Goal: Task Accomplishment & Management: Manage account settings

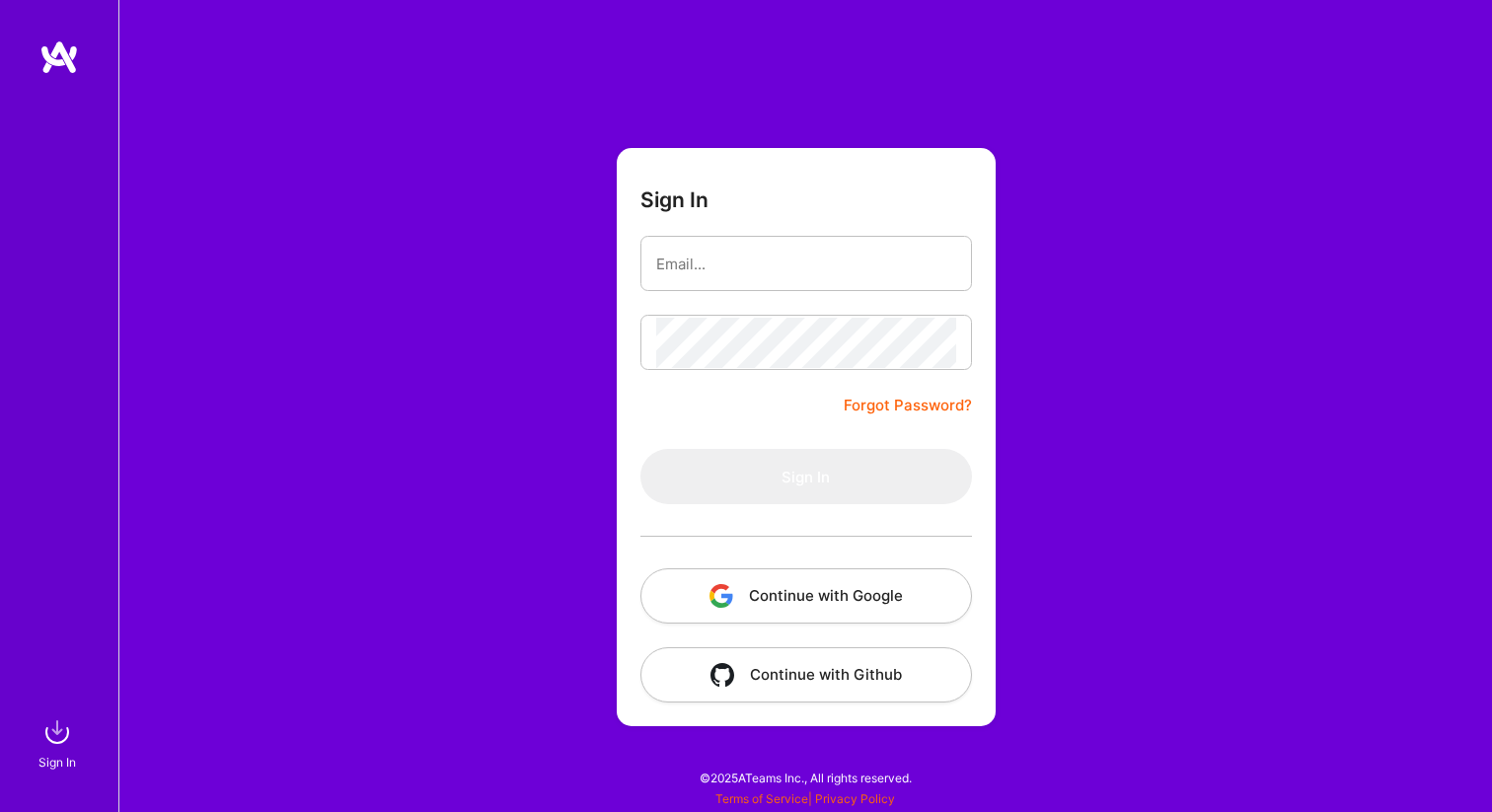
click at [823, 593] on button "Continue with Google" at bounding box center [805, 596] width 331 height 56
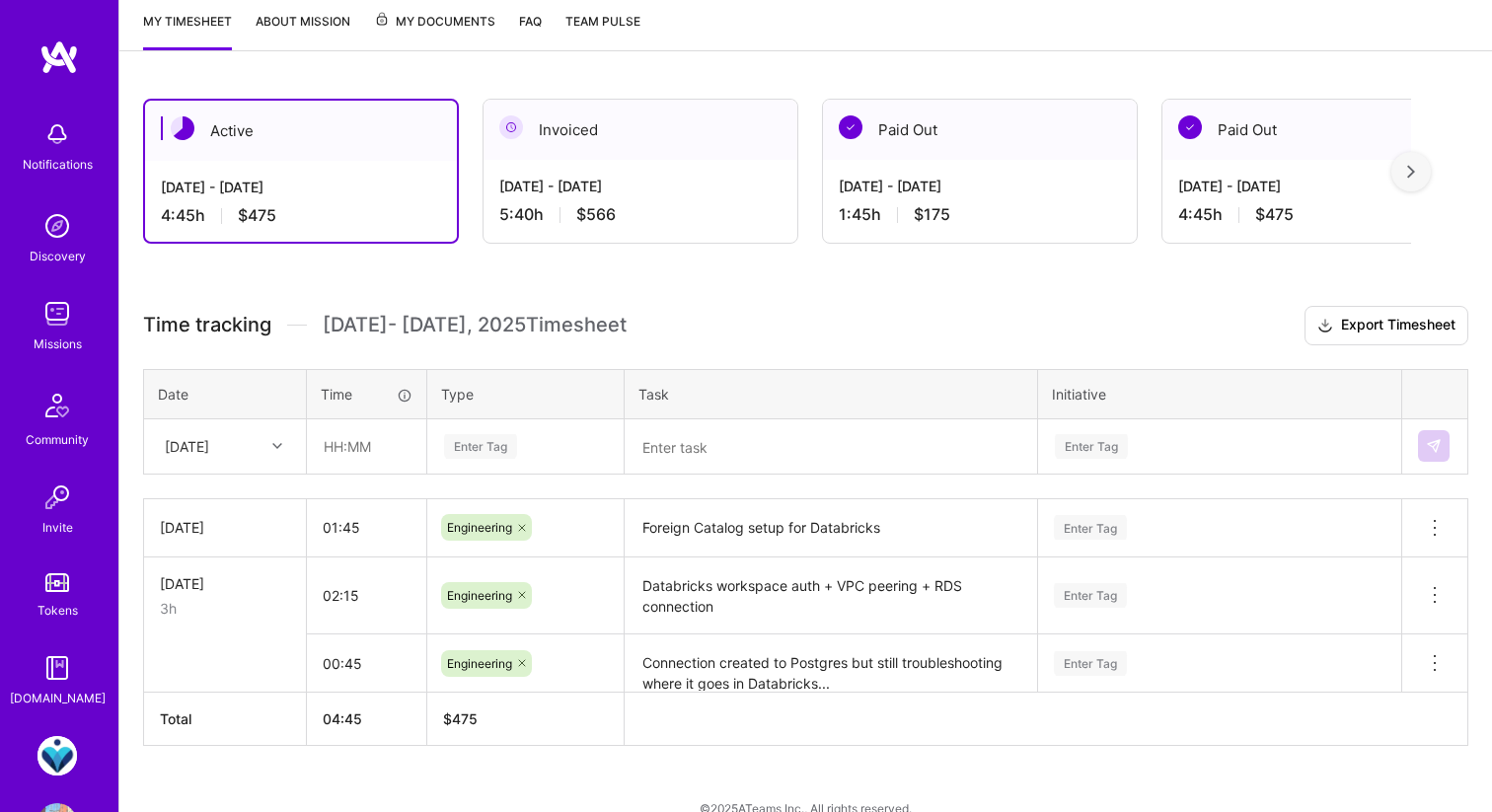
scroll to position [296, 0]
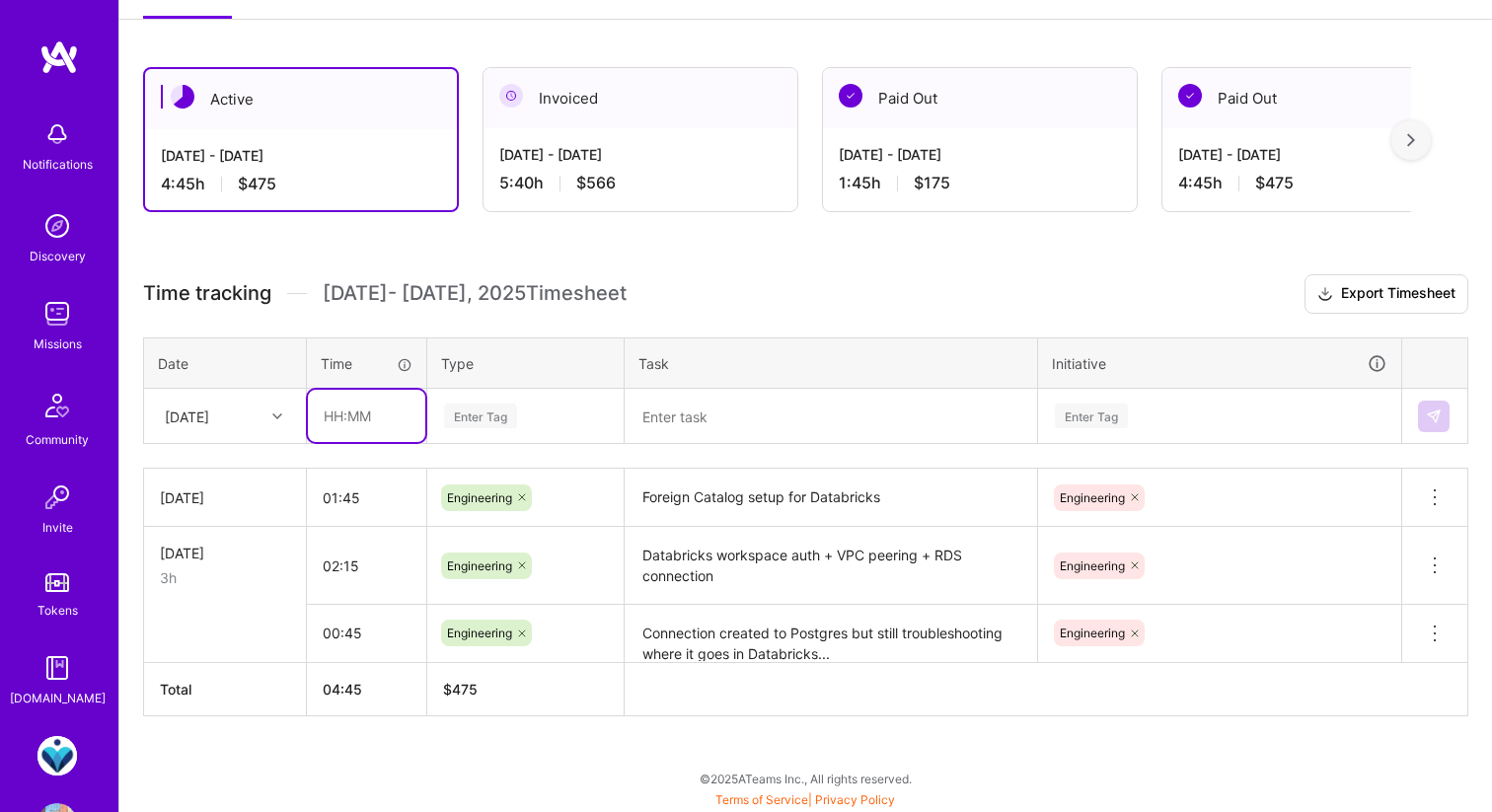
click at [363, 408] on input "text" at bounding box center [367, 415] width 117 height 53
type input "01:30"
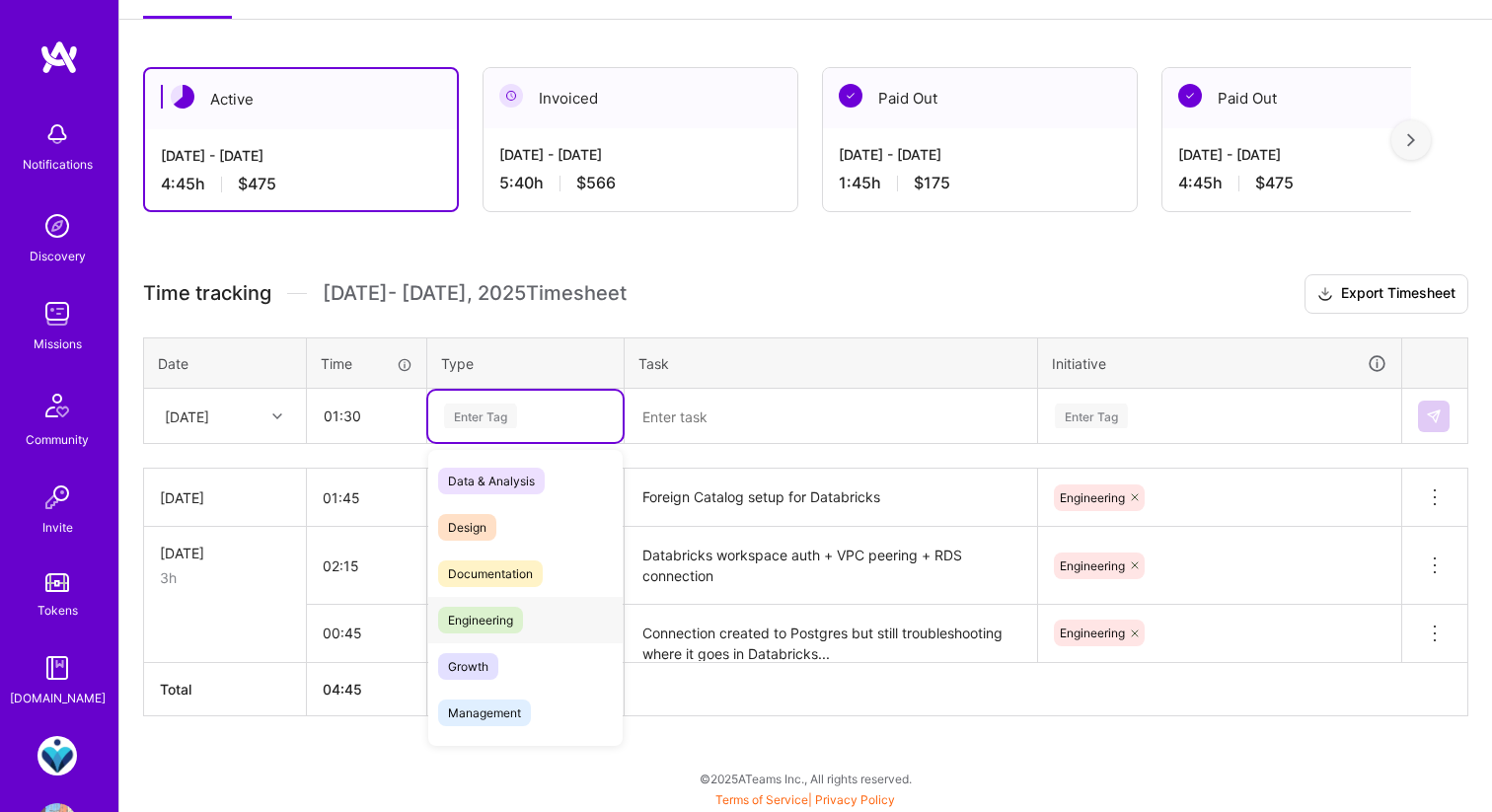
click at [474, 619] on span "Engineering" at bounding box center [480, 619] width 84 height 27
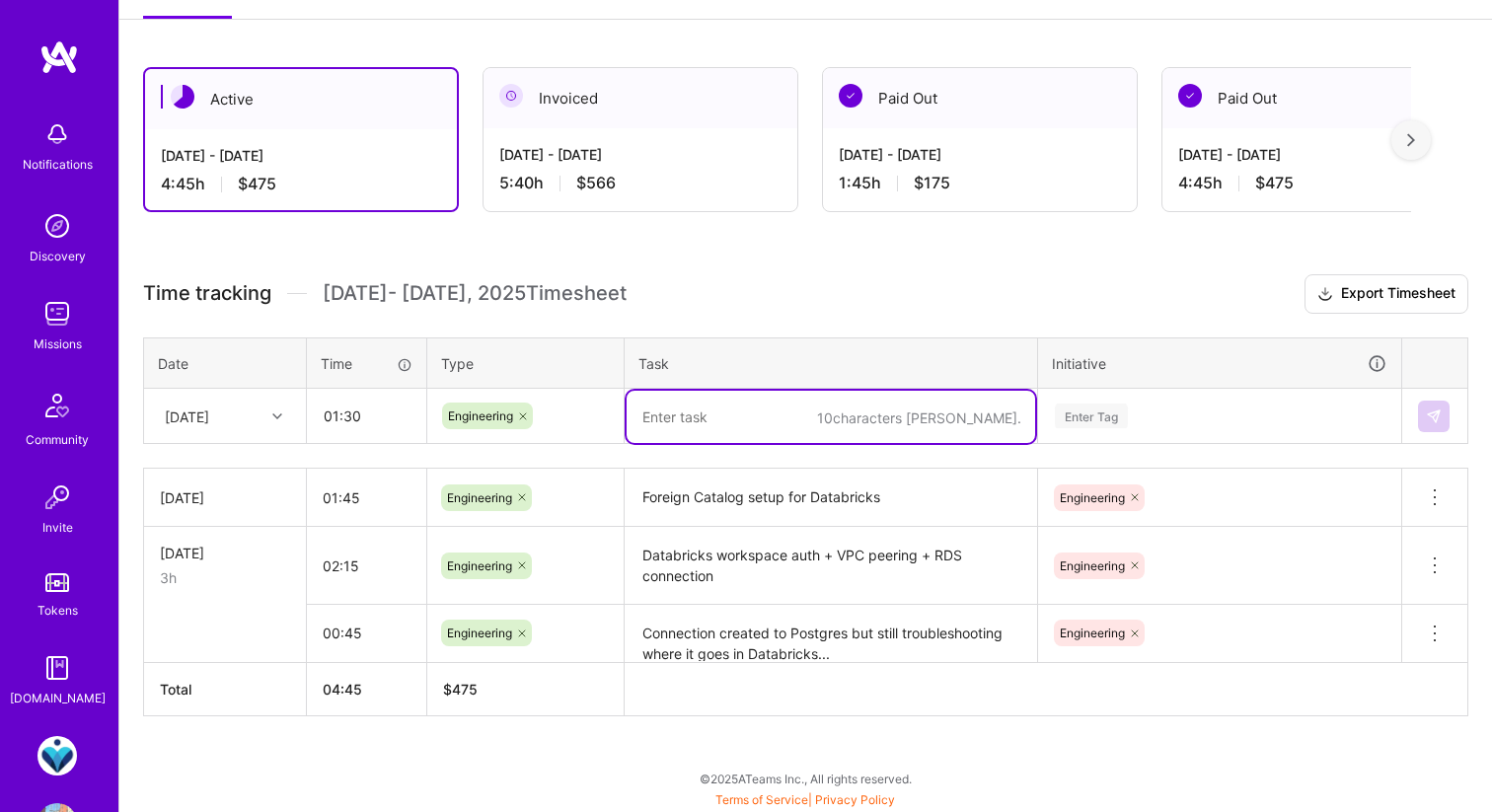
click at [696, 420] on textarea at bounding box center [830, 416] width 409 height 53
type textarea "Databricks compute testing"
click at [1134, 412] on div "Enter Tag" at bounding box center [1219, 415] width 333 height 25
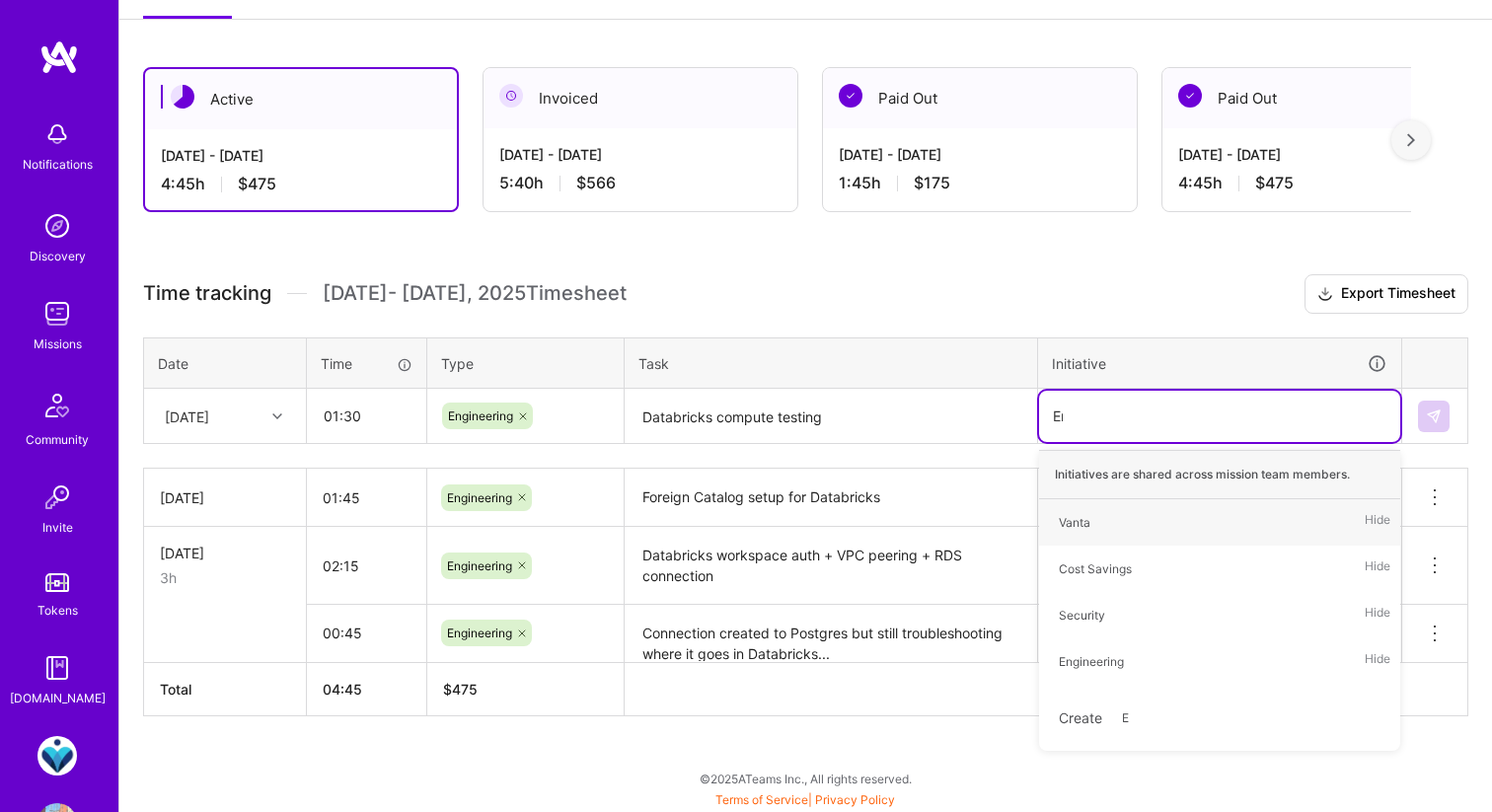
type input "Eng"
click at [1104, 516] on div "Engineering" at bounding box center [1091, 522] width 66 height 21
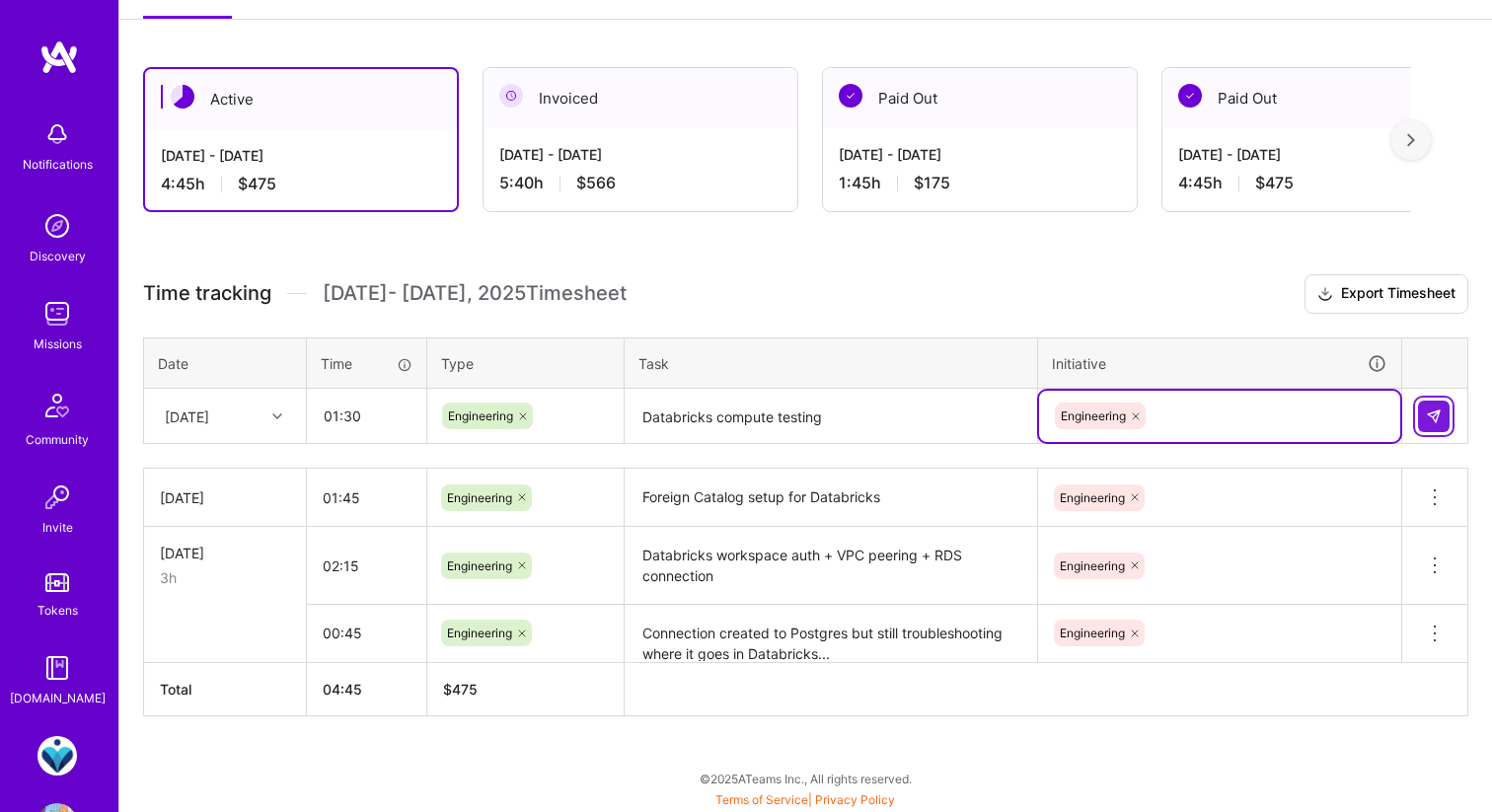
click at [1425, 420] on img at bounding box center [1433, 416] width 16 height 16
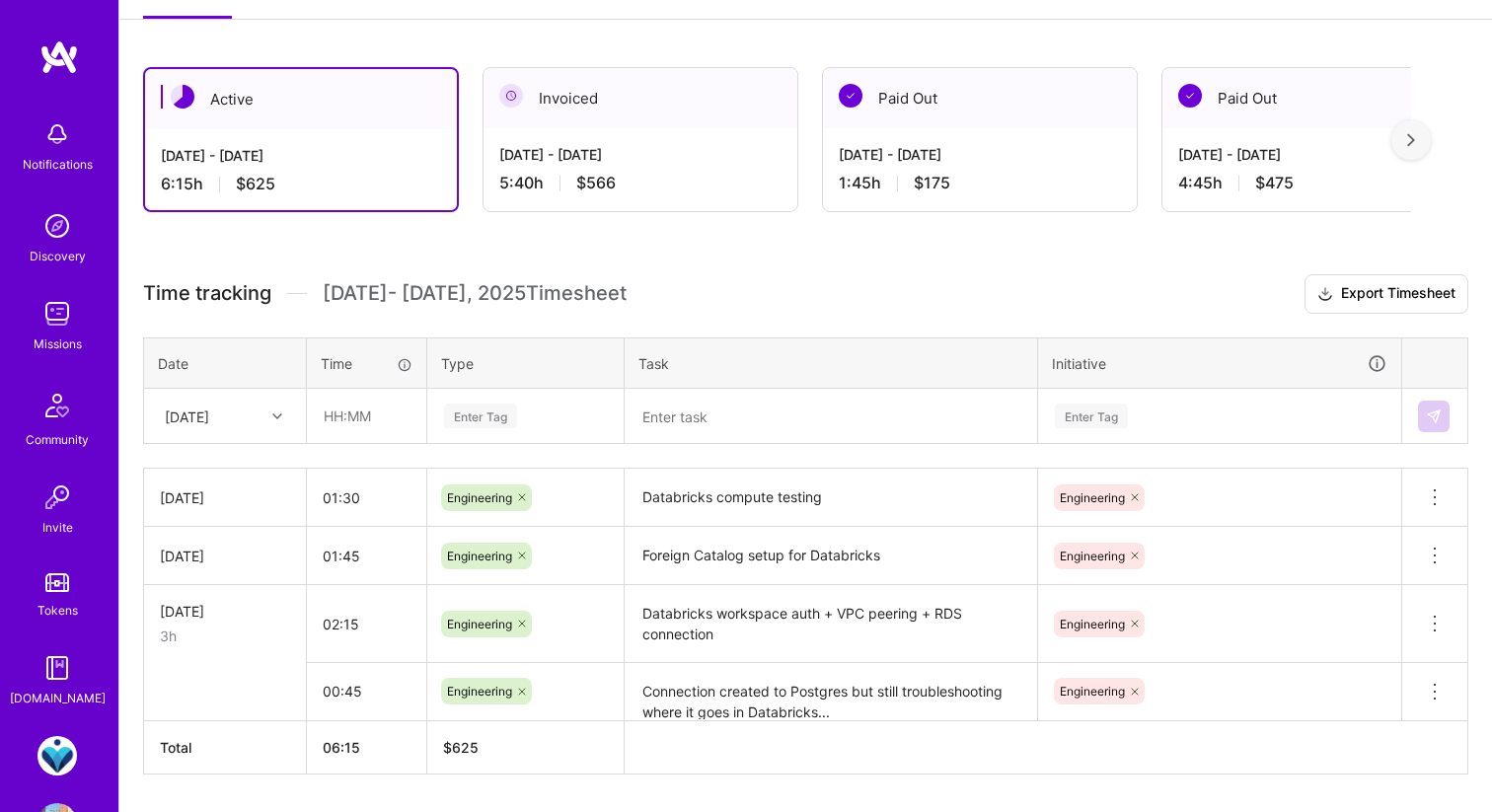
click at [76, 61] on img at bounding box center [60, 58] width 40 height 36
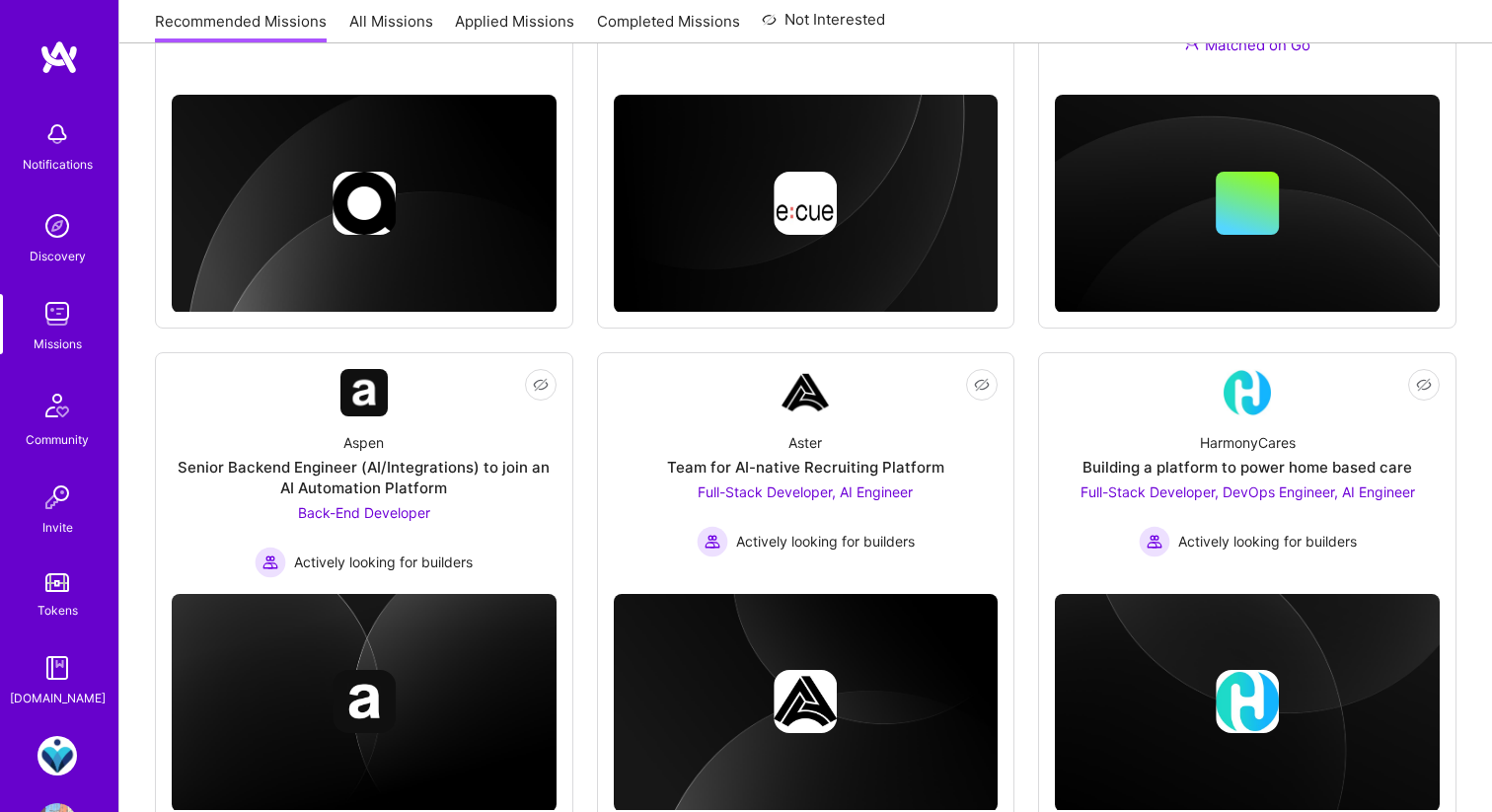
scroll to position [1090, 0]
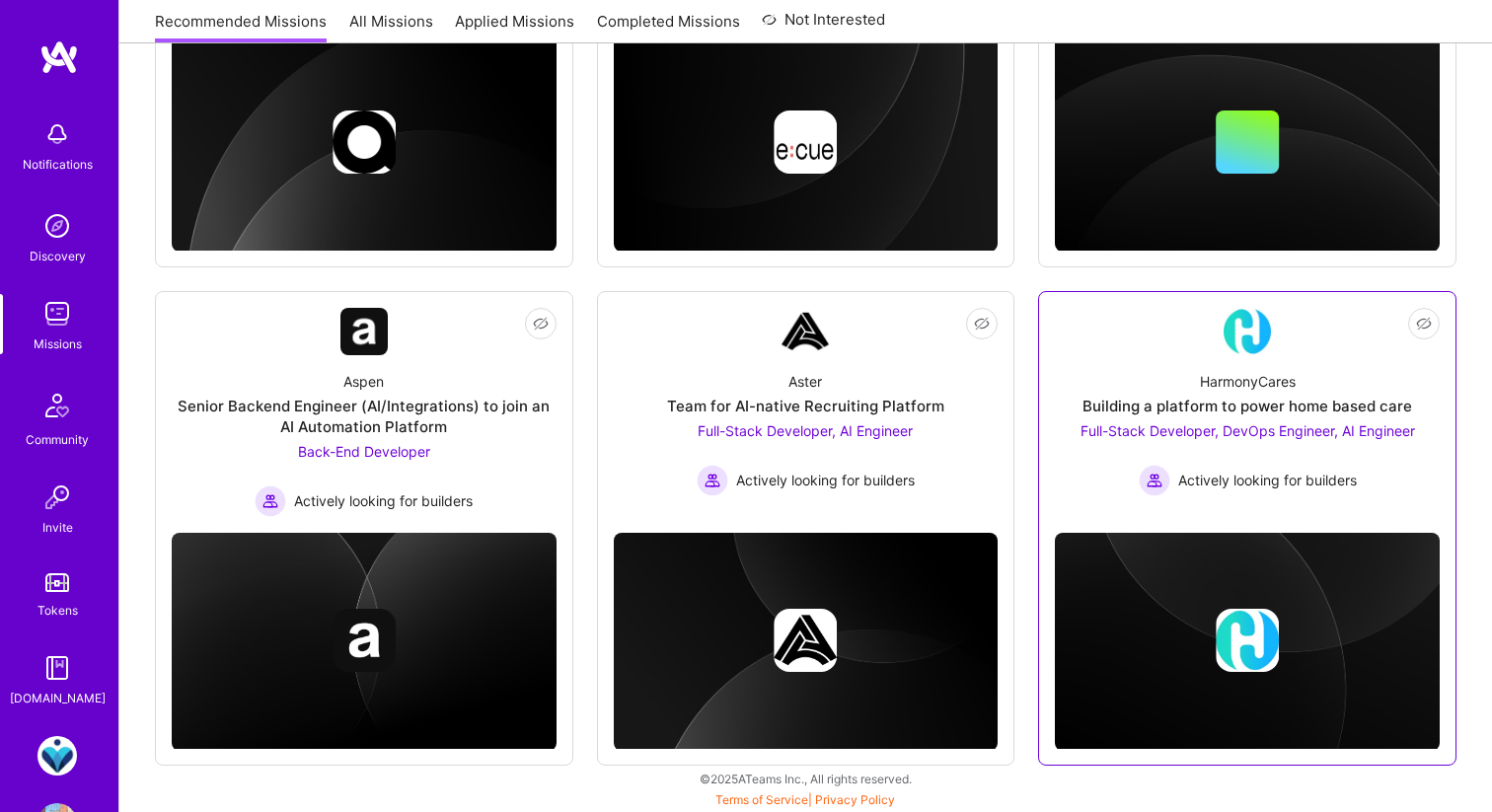
click at [1241, 352] on img at bounding box center [1247, 332] width 48 height 48
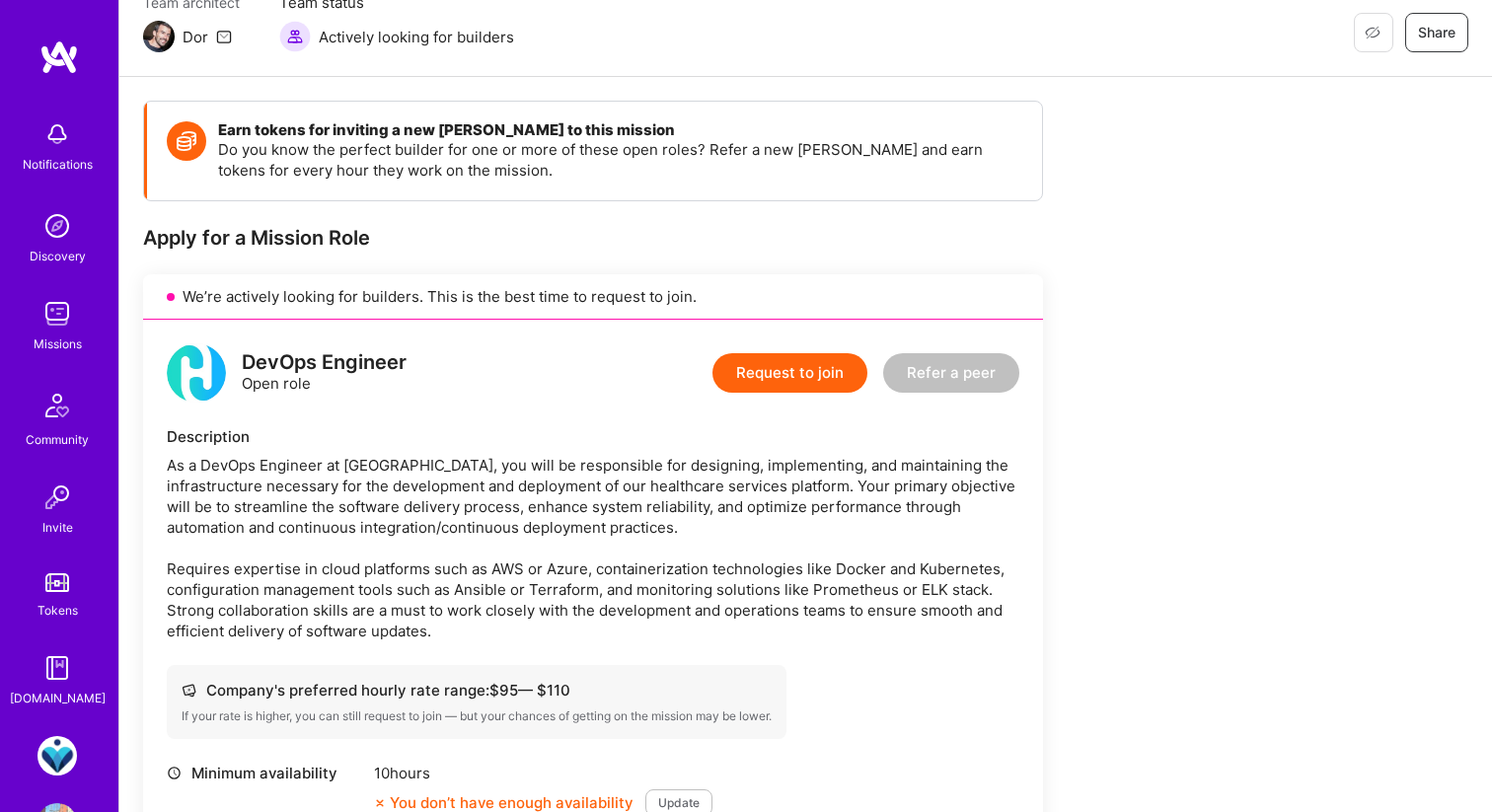
scroll to position [70, 0]
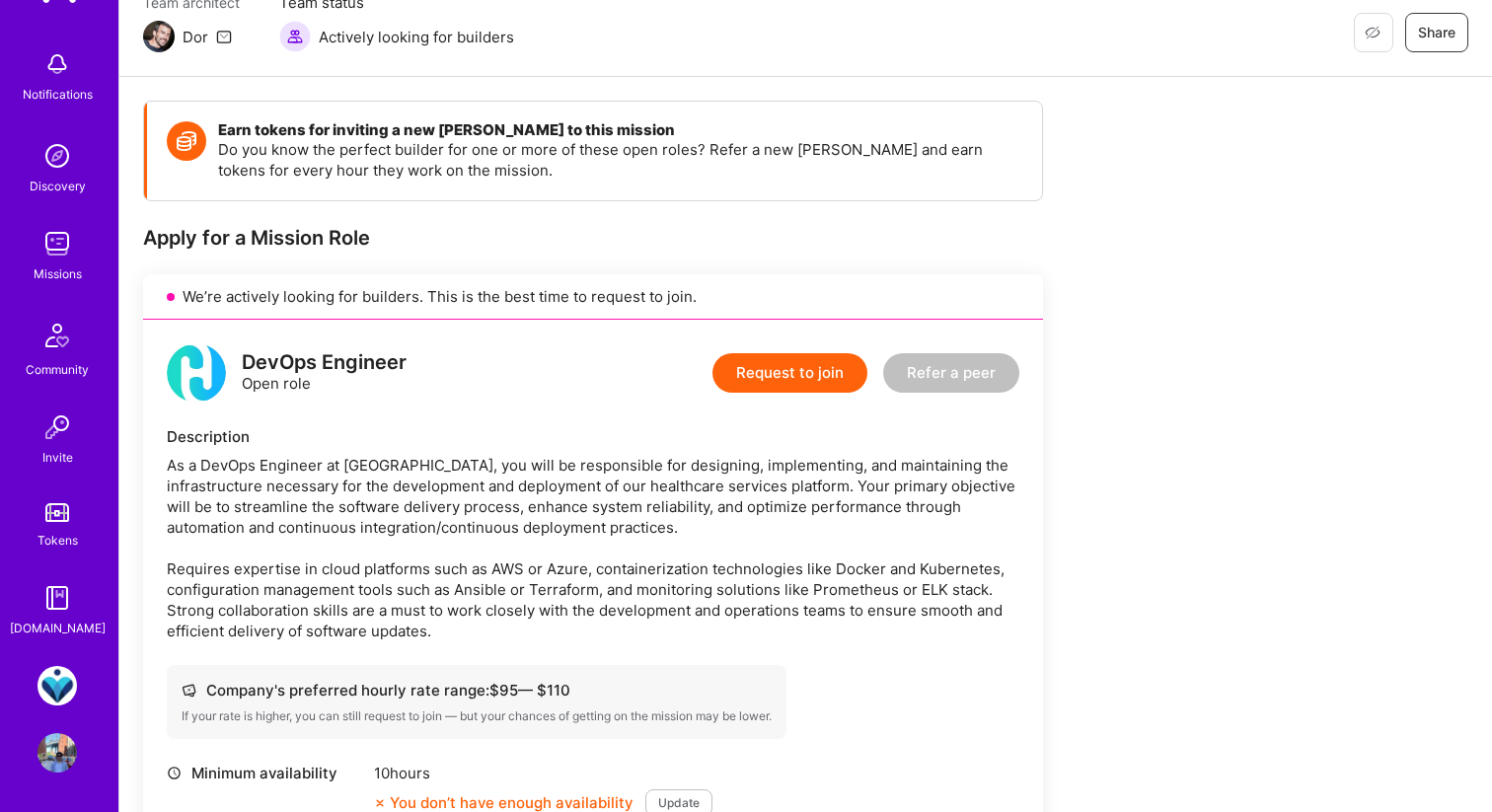
click at [54, 686] on img at bounding box center [58, 686] width 40 height 40
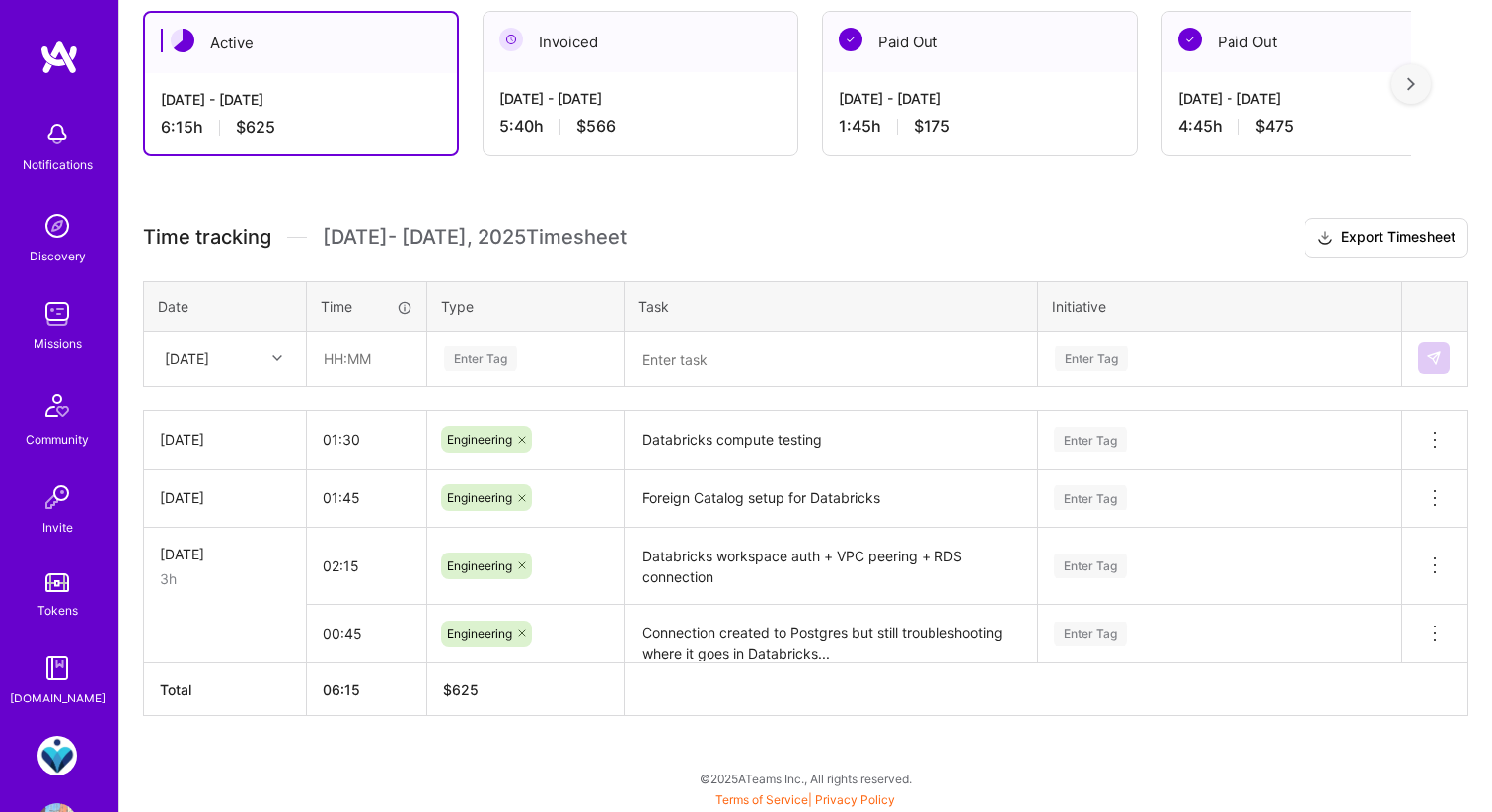
scroll to position [354, 0]
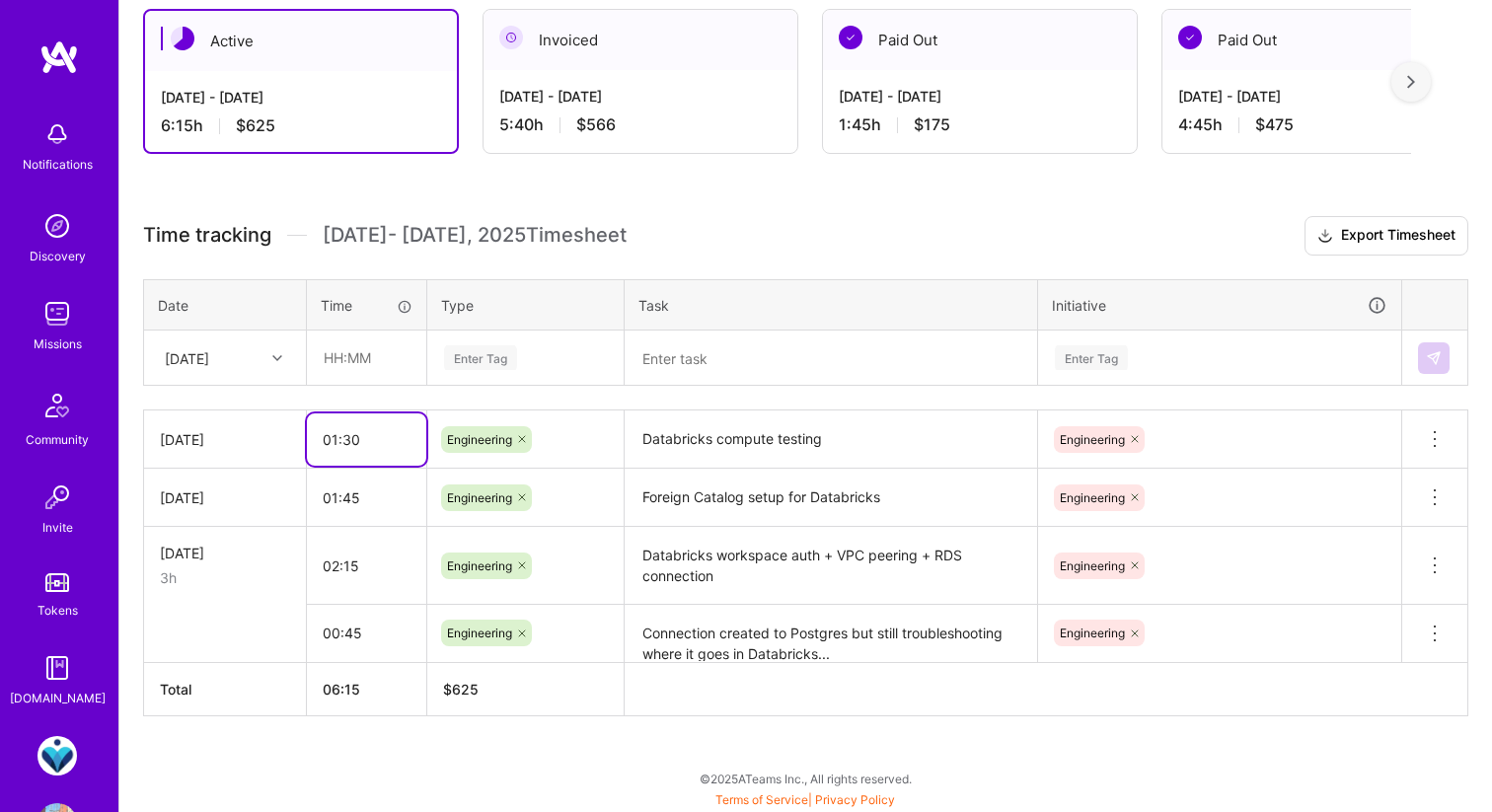
click at [383, 434] on input "01:30" at bounding box center [367, 439] width 119 height 53
click at [823, 218] on h3 "Time tracking [DATE] - [DATE] Timesheet Export Timesheet" at bounding box center [805, 236] width 1325 height 40
click at [398, 434] on input "01:45" at bounding box center [367, 439] width 119 height 53
type input "0"
type input "02:00"
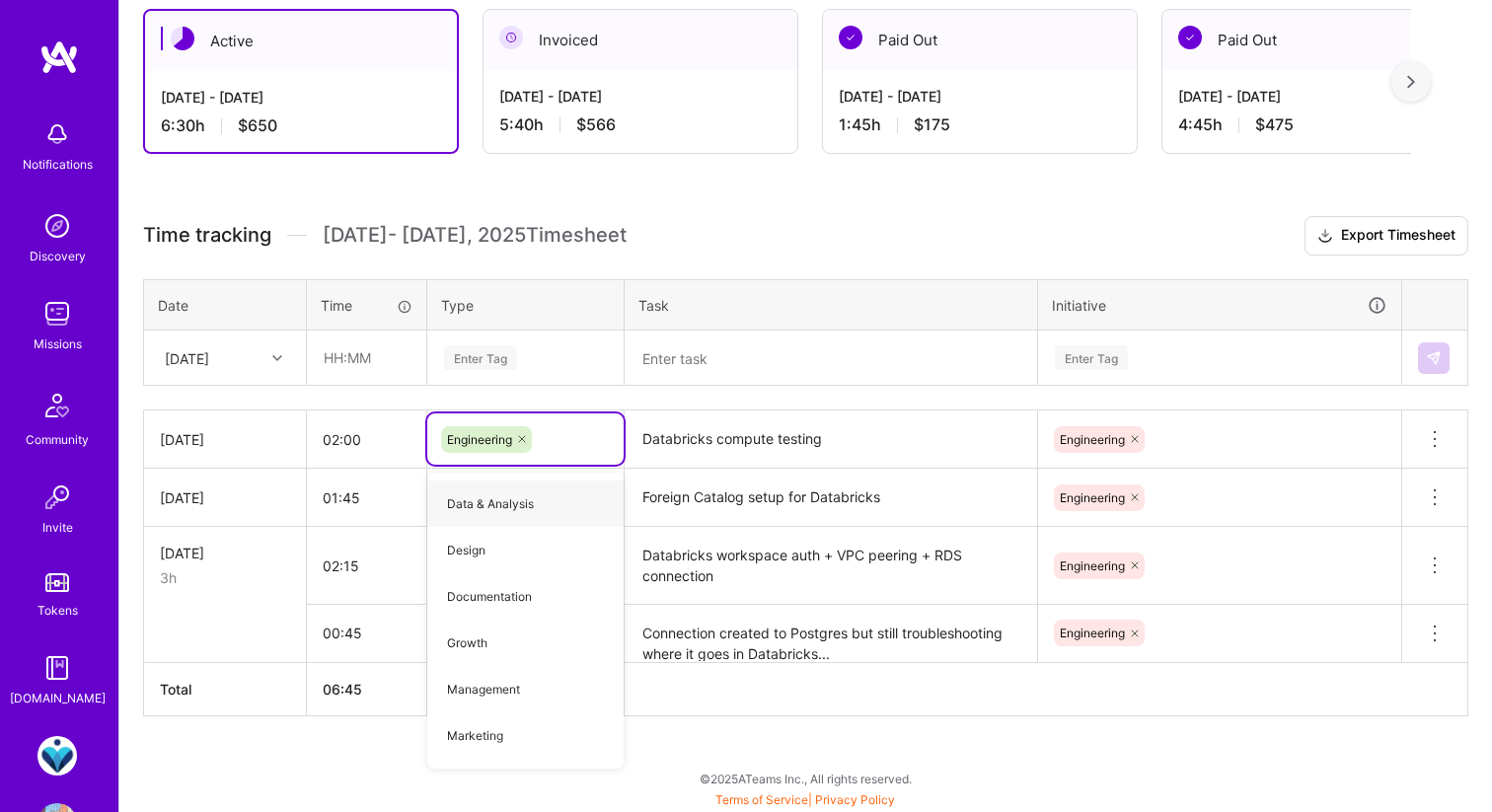
click at [603, 193] on div "Active [DATE] - [DATE] 6:30 h $650 Invoiced [DATE] - [DATE] 5:40 h $566 Paid Ou…" at bounding box center [805, 399] width 1373 height 828
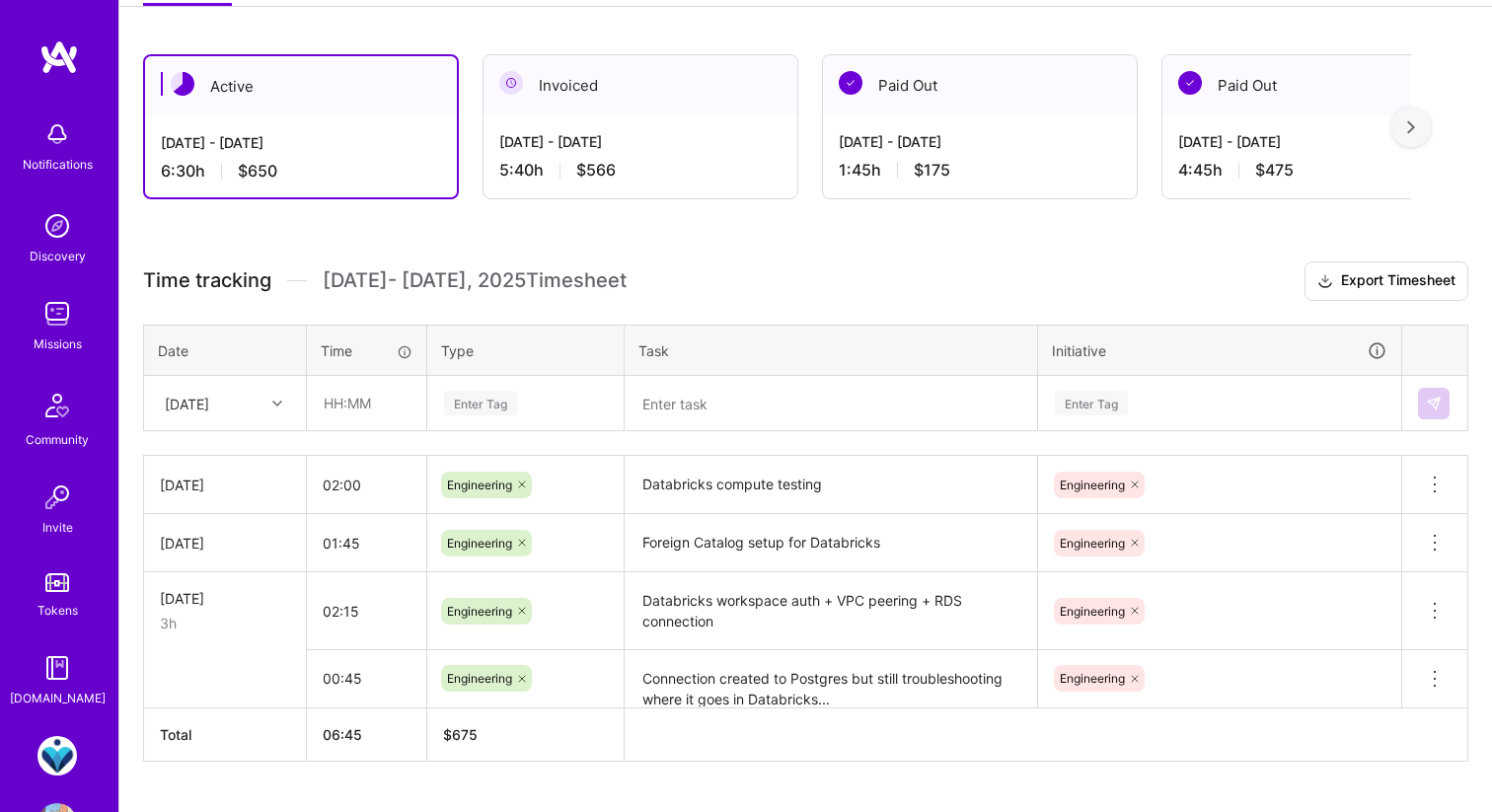
scroll to position [235, 0]
